Goal: Obtain resource: Download file/media

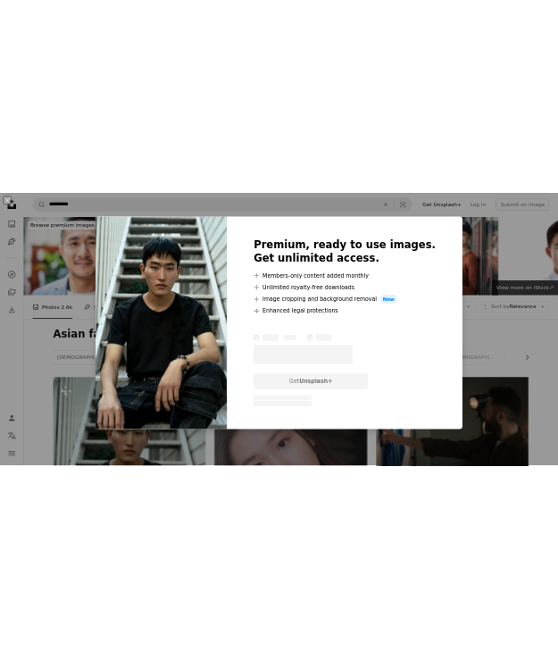
scroll to position [494, 0]
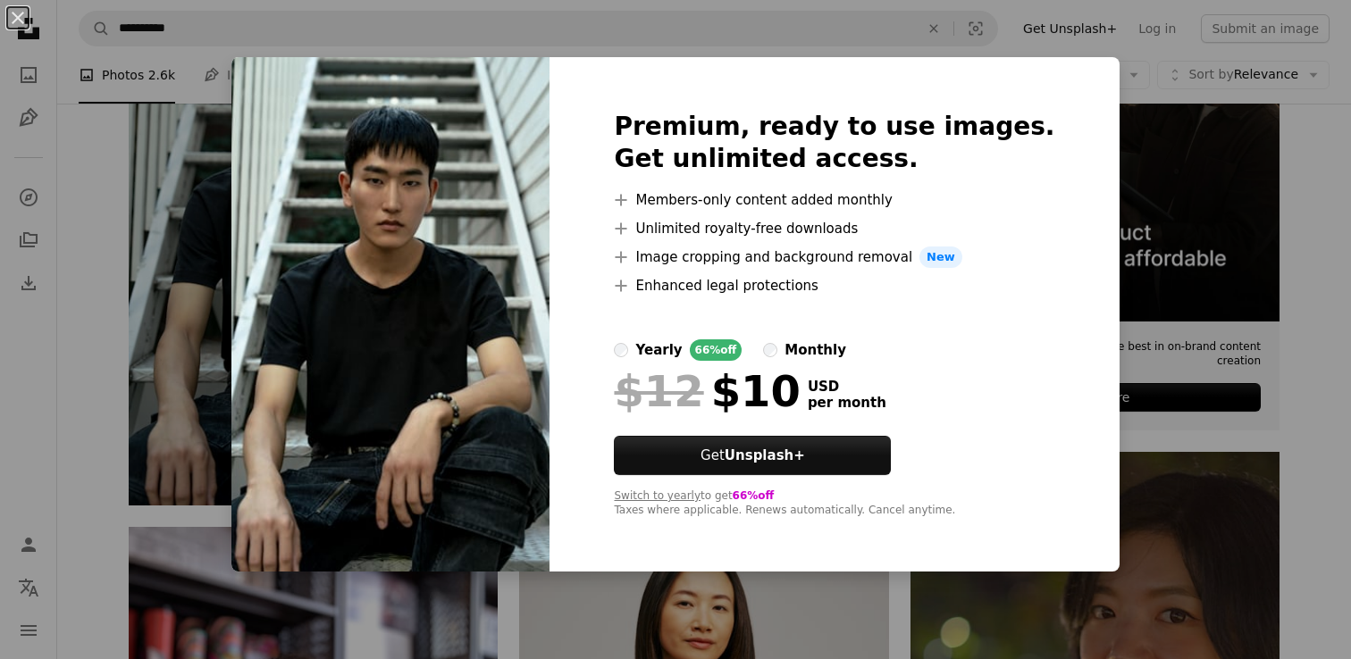
click at [682, 349] on div "yearly" at bounding box center [658, 349] width 46 height 21
click at [682, 345] on div "yearly" at bounding box center [658, 349] width 46 height 21
click at [1026, 7] on div "An X shape Premium, ready to use images. Get unlimited access. A plus sign Memb…" at bounding box center [675, 329] width 1351 height 659
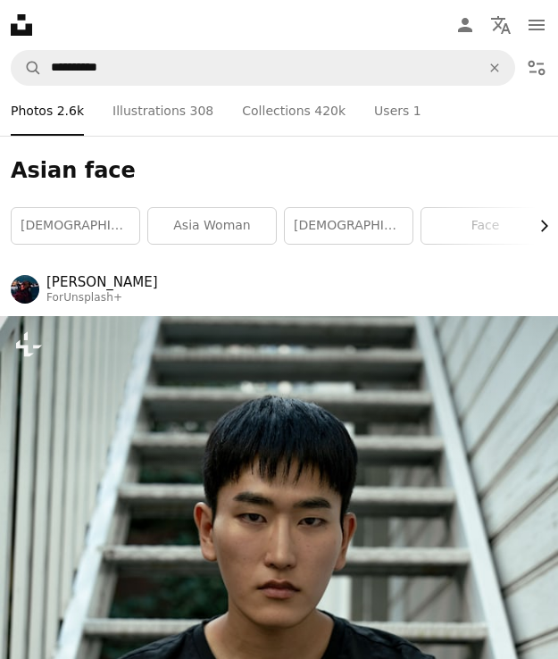
click at [544, 226] on icon "Chevron right" at bounding box center [544, 226] width 18 height 18
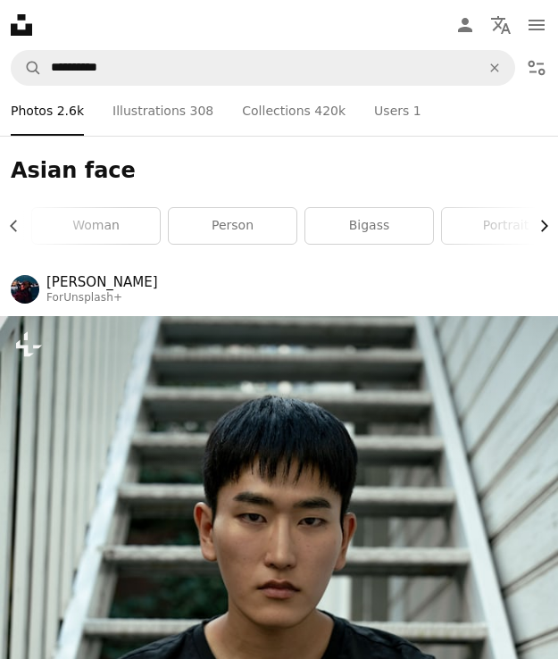
scroll to position [0, 1096]
click at [544, 226] on link "portrait" at bounding box center [483, 226] width 128 height 36
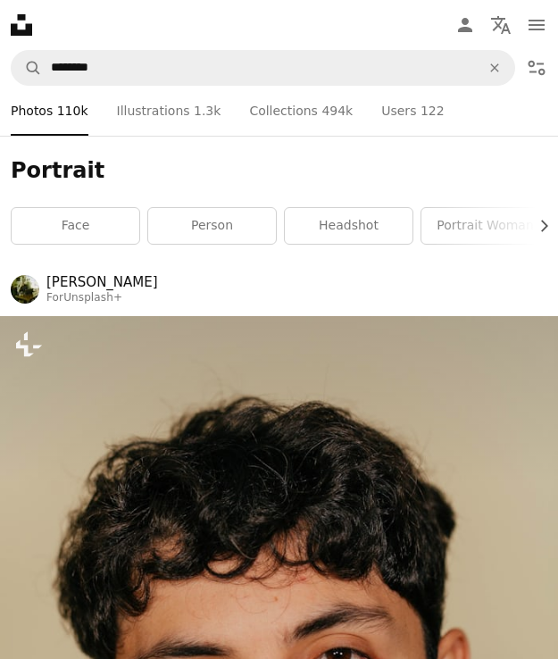
click at [544, 226] on icon "Chevron right" at bounding box center [544, 226] width 18 height 18
